Goal: Information Seeking & Learning: Learn about a topic

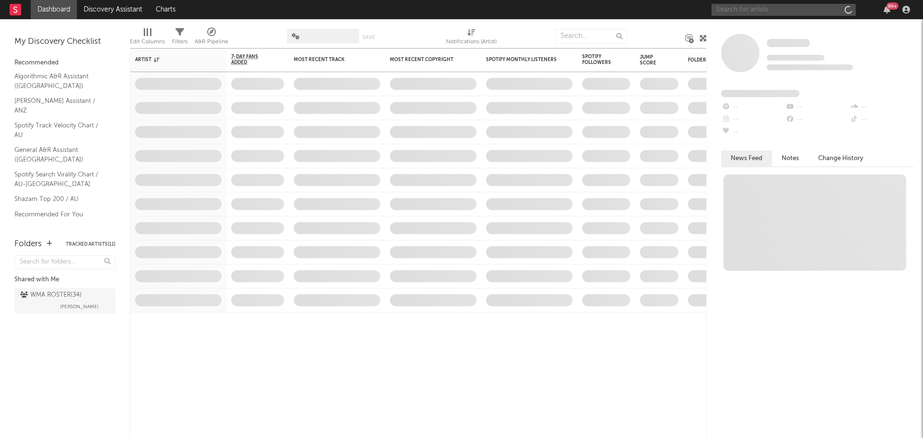
click at [773, 6] on input "text" at bounding box center [784, 10] width 144 height 12
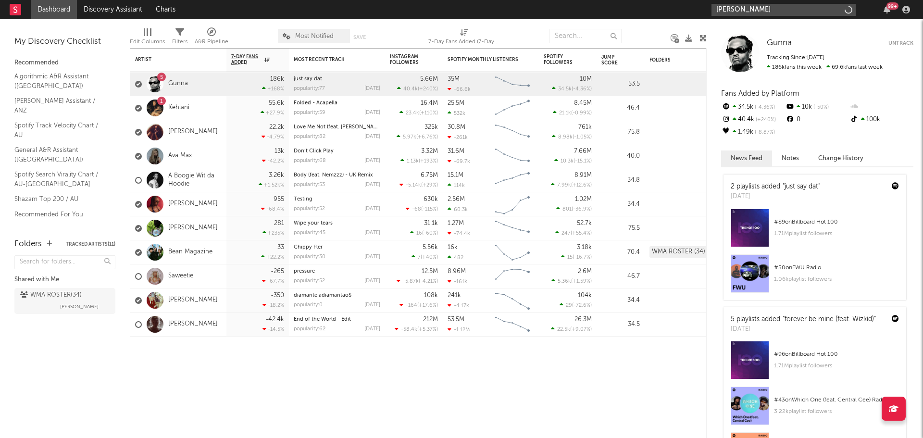
type input "[PERSON_NAME]"
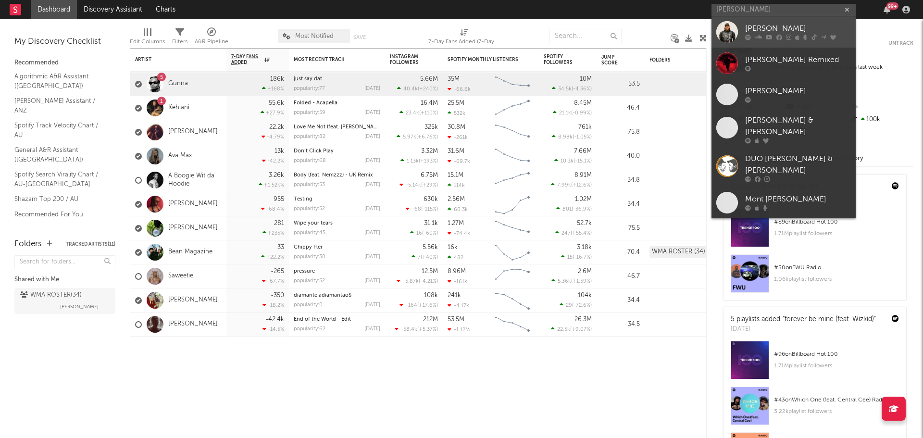
click at [763, 24] on div "[PERSON_NAME]" at bounding box center [798, 29] width 106 height 12
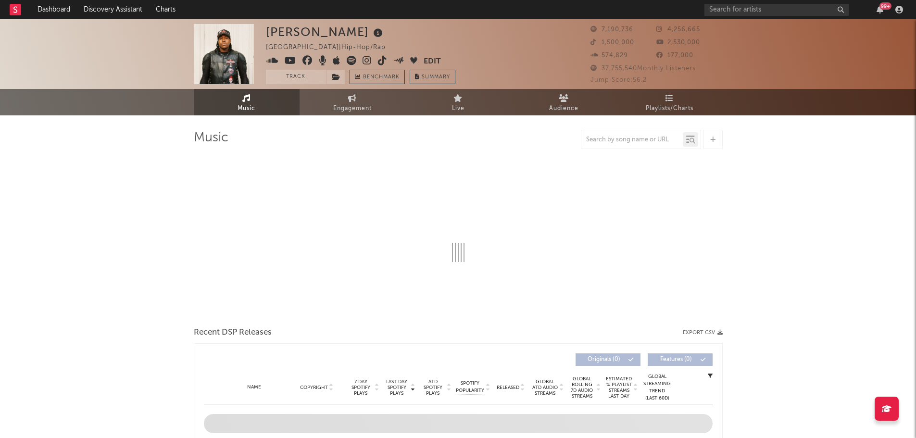
select select "6m"
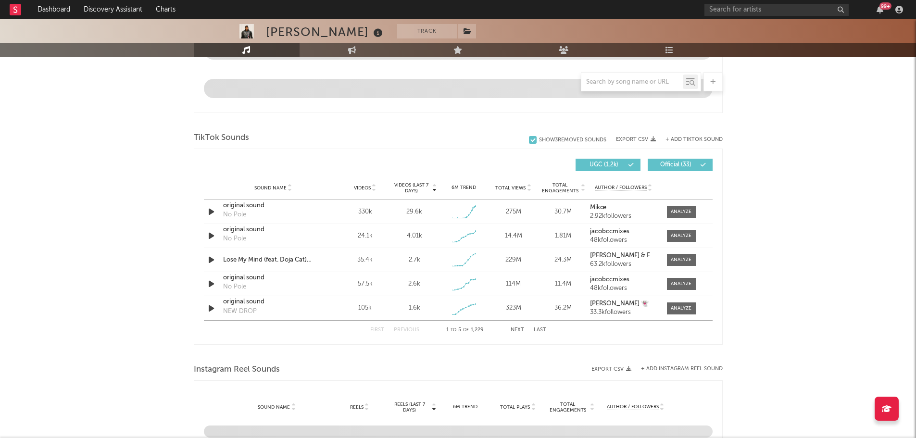
scroll to position [577, 0]
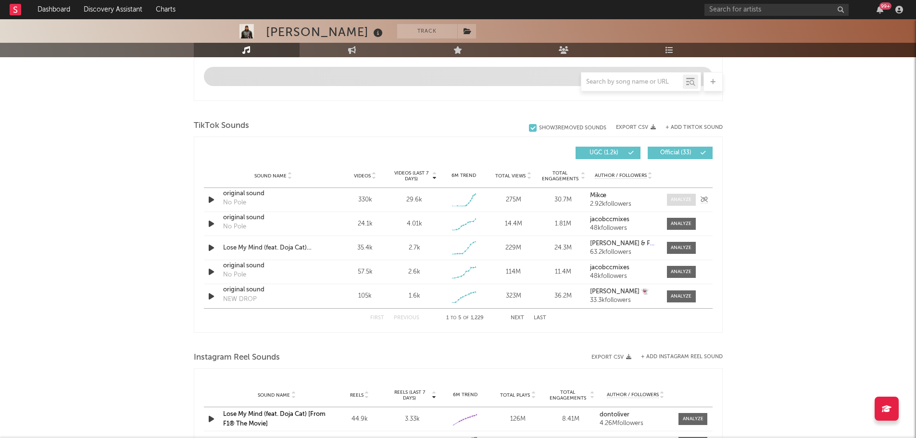
click at [682, 202] on div at bounding box center [681, 199] width 21 height 7
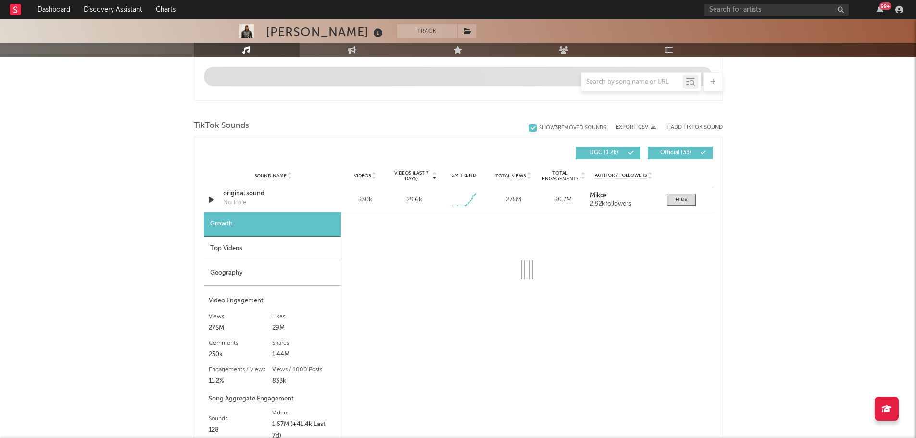
select select "1w"
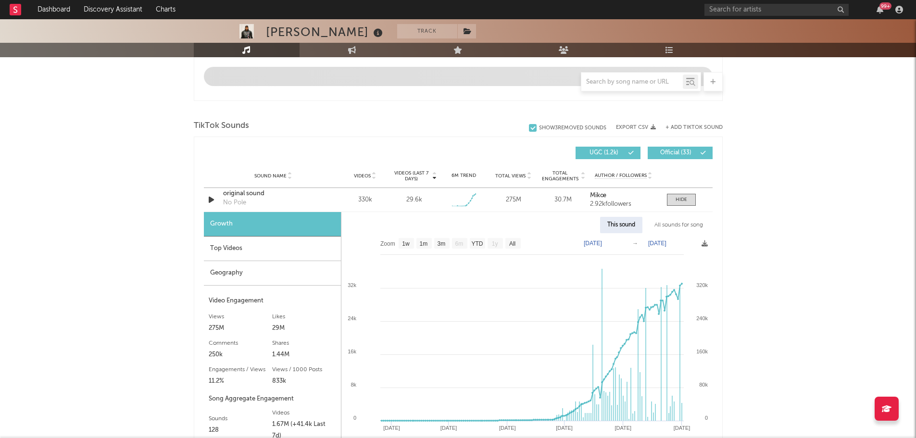
click at [229, 251] on div "Top Videos" at bounding box center [272, 249] width 137 height 25
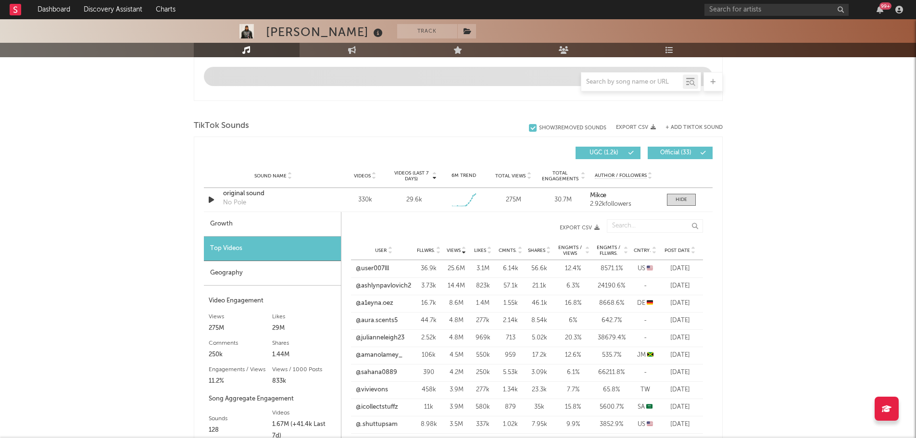
click at [635, 250] on span "Cntry." at bounding box center [642, 251] width 17 height 6
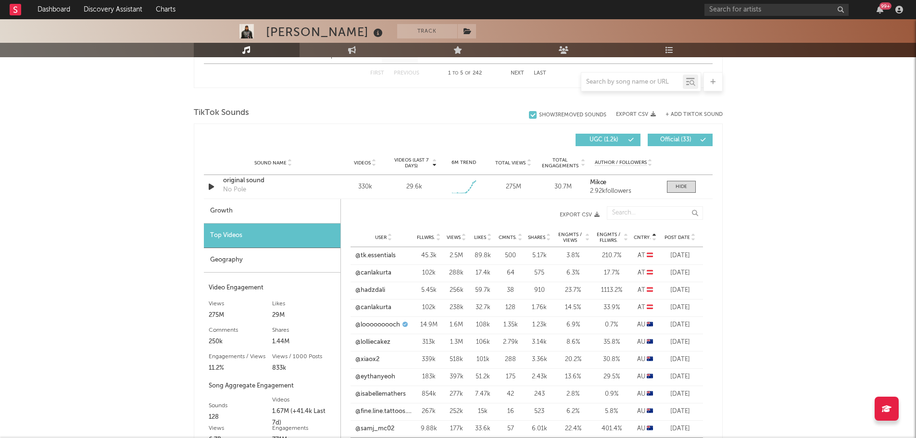
scroll to position [673, 0]
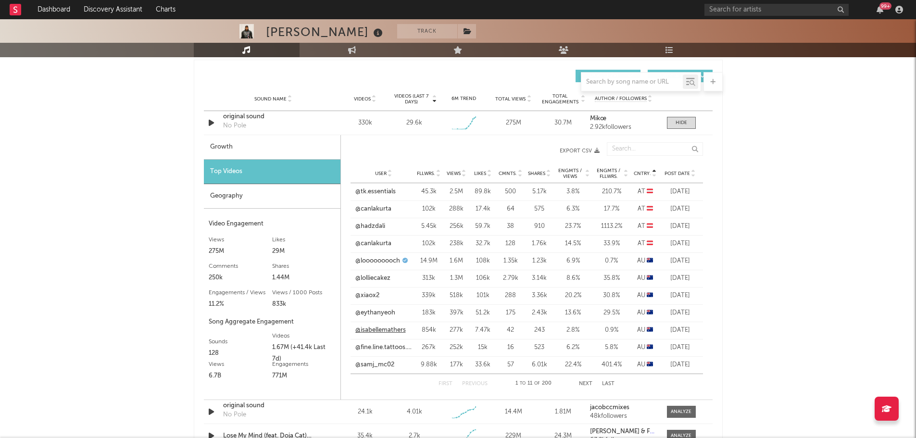
click at [369, 331] on link "@isabellemathers" at bounding box center [380, 331] width 50 height 10
click at [676, 122] on div at bounding box center [682, 122] width 12 height 7
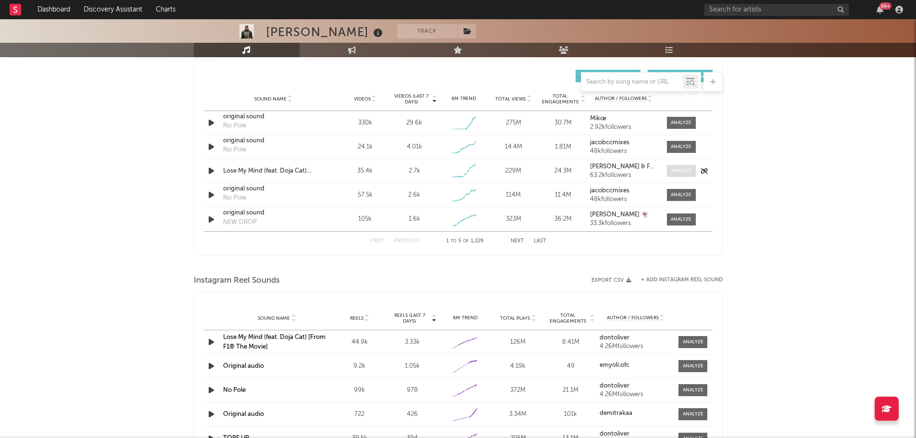
click at [684, 170] on div at bounding box center [681, 170] width 21 height 7
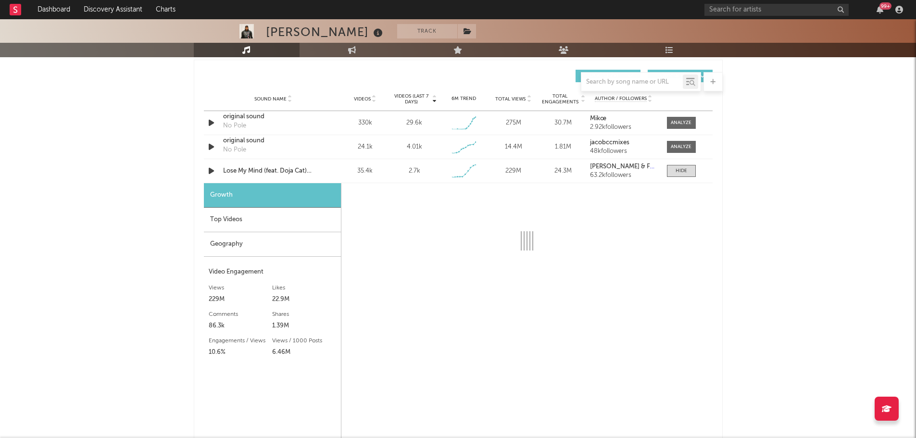
click at [243, 219] on div "Top Videos" at bounding box center [272, 220] width 137 height 25
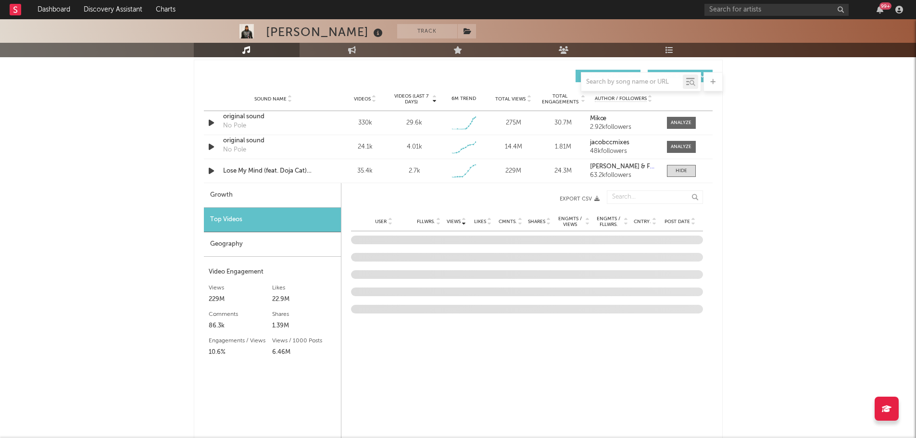
click at [640, 220] on span "Cntry." at bounding box center [642, 222] width 17 height 6
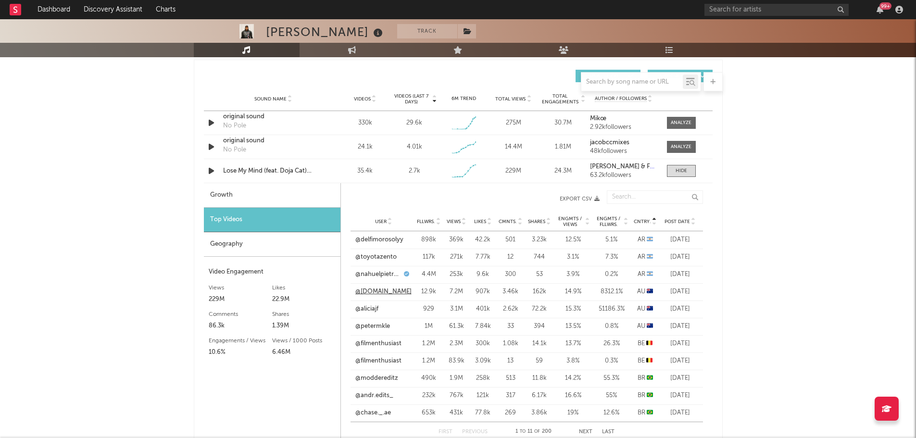
click at [399, 295] on link "@[DOMAIN_NAME]" at bounding box center [383, 292] width 56 height 10
click at [372, 309] on link "@aliciajf" at bounding box center [366, 309] width 23 height 10
click at [369, 327] on link "@petermkle" at bounding box center [372, 327] width 35 height 10
click at [260, 224] on div "Top Videos" at bounding box center [272, 220] width 137 height 25
drag, startPoint x: 702, startPoint y: 169, endPoint x: 539, endPoint y: 32, distance: 213.3
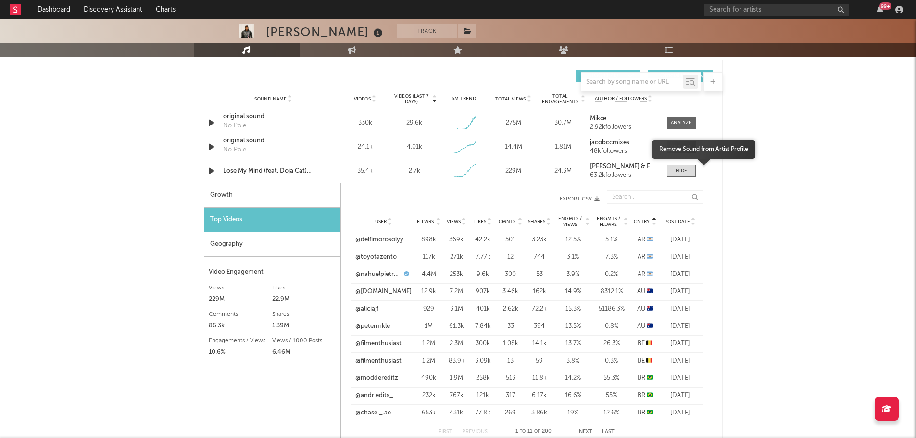
click at [0, 0] on icon "button" at bounding box center [0, 0] width 0 height 0
click at [156, 209] on div "[PERSON_NAME] Track [GEOGRAPHIC_DATA] | Hip-Hop/Rap Edit Track Benchmark Summar…" at bounding box center [458, 205] width 916 height 1718
click at [682, 171] on div at bounding box center [682, 170] width 12 height 7
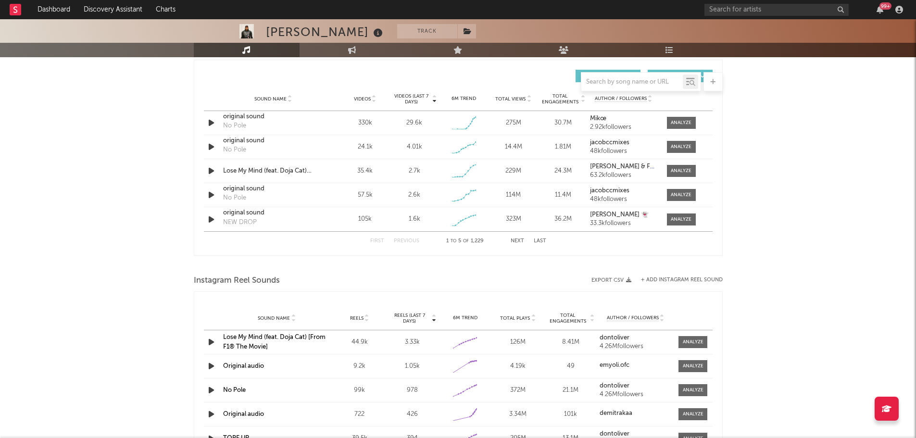
click at [515, 240] on button "Next" at bounding box center [517, 241] width 13 height 5
click at [682, 167] on div at bounding box center [681, 170] width 21 height 7
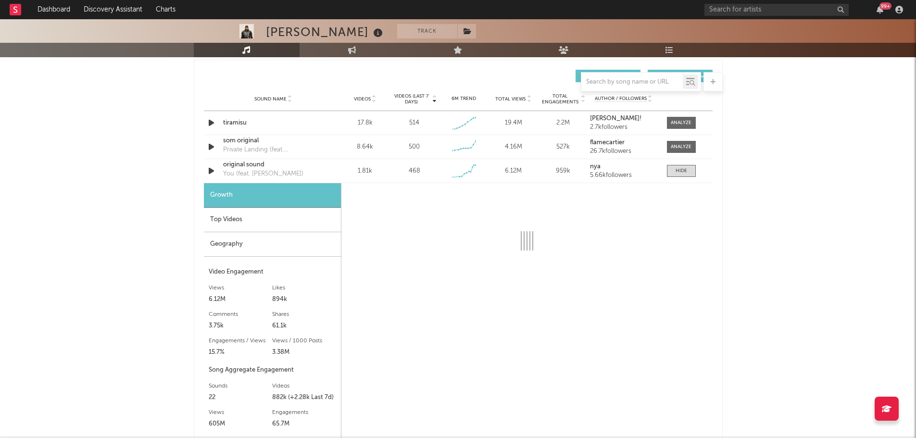
select select "1w"
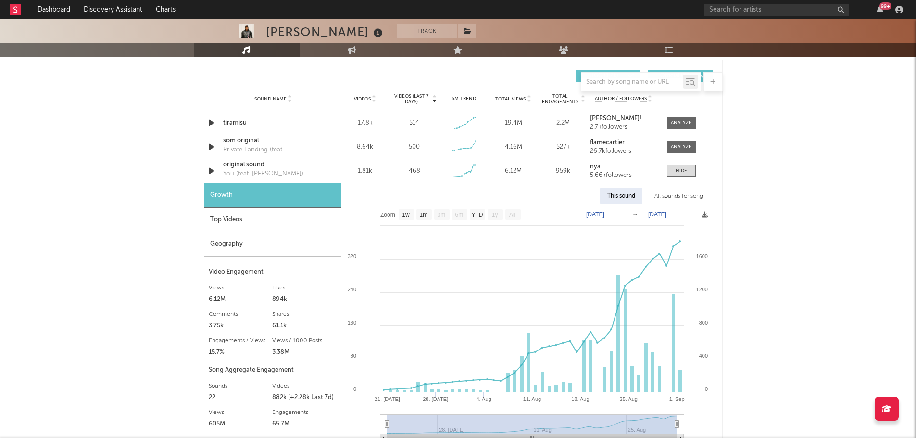
click at [236, 226] on div "Top Videos" at bounding box center [272, 220] width 137 height 25
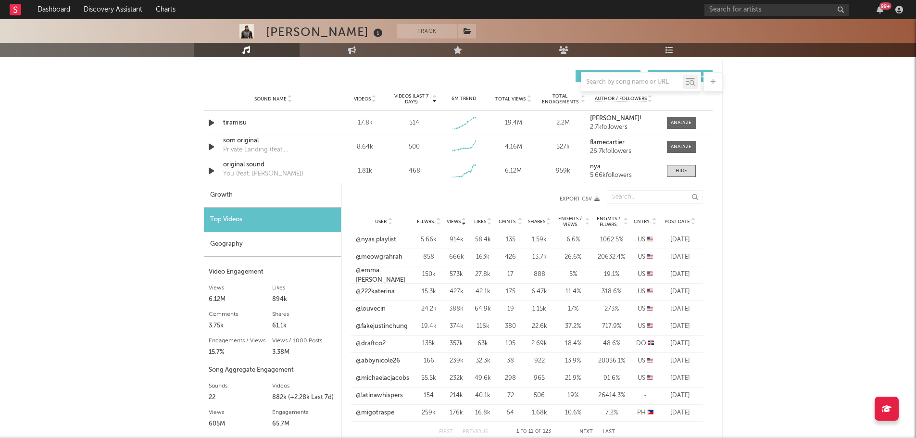
click at [636, 218] on div "Cntry." at bounding box center [645, 221] width 24 height 7
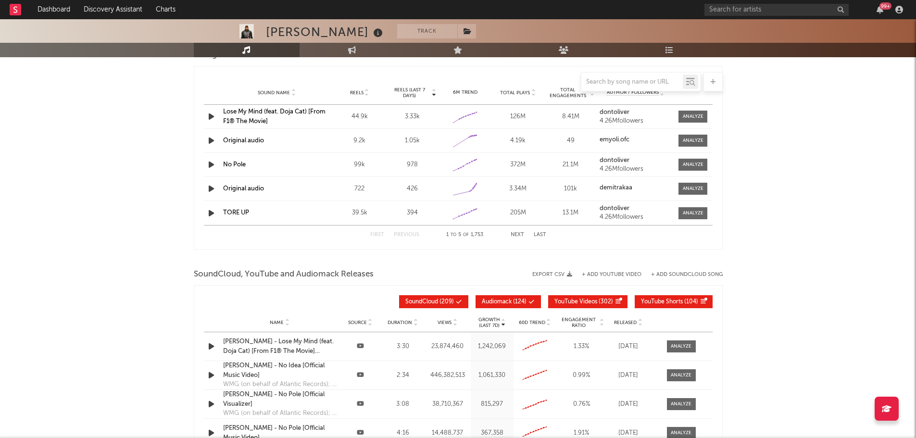
scroll to position [1298, 0]
